Goal: Check status: Check status

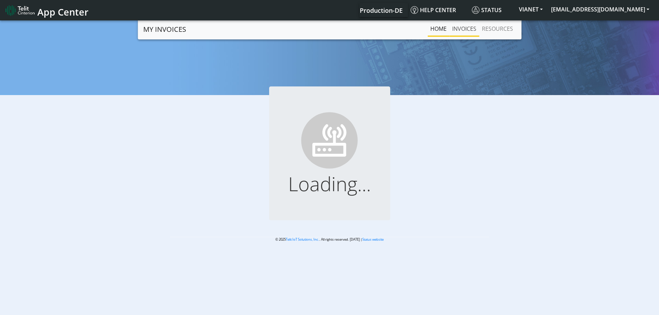
click at [465, 27] on link "INVOICES" at bounding box center [464, 29] width 30 height 14
